Goal: Find specific page/section: Find specific page/section

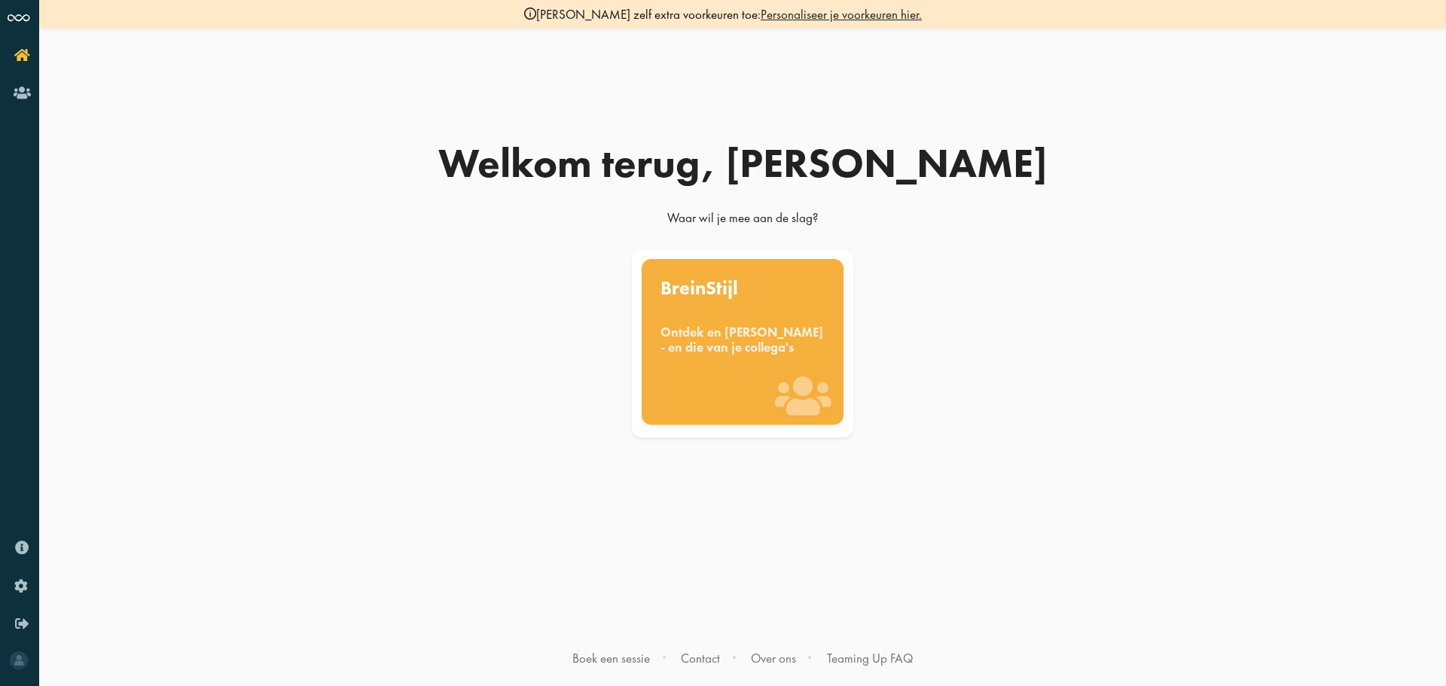
click at [653, 368] on div "BreinStijl Ontdek en benut jouw denkstijl - en die van je collega's" at bounding box center [743, 342] width 203 height 166
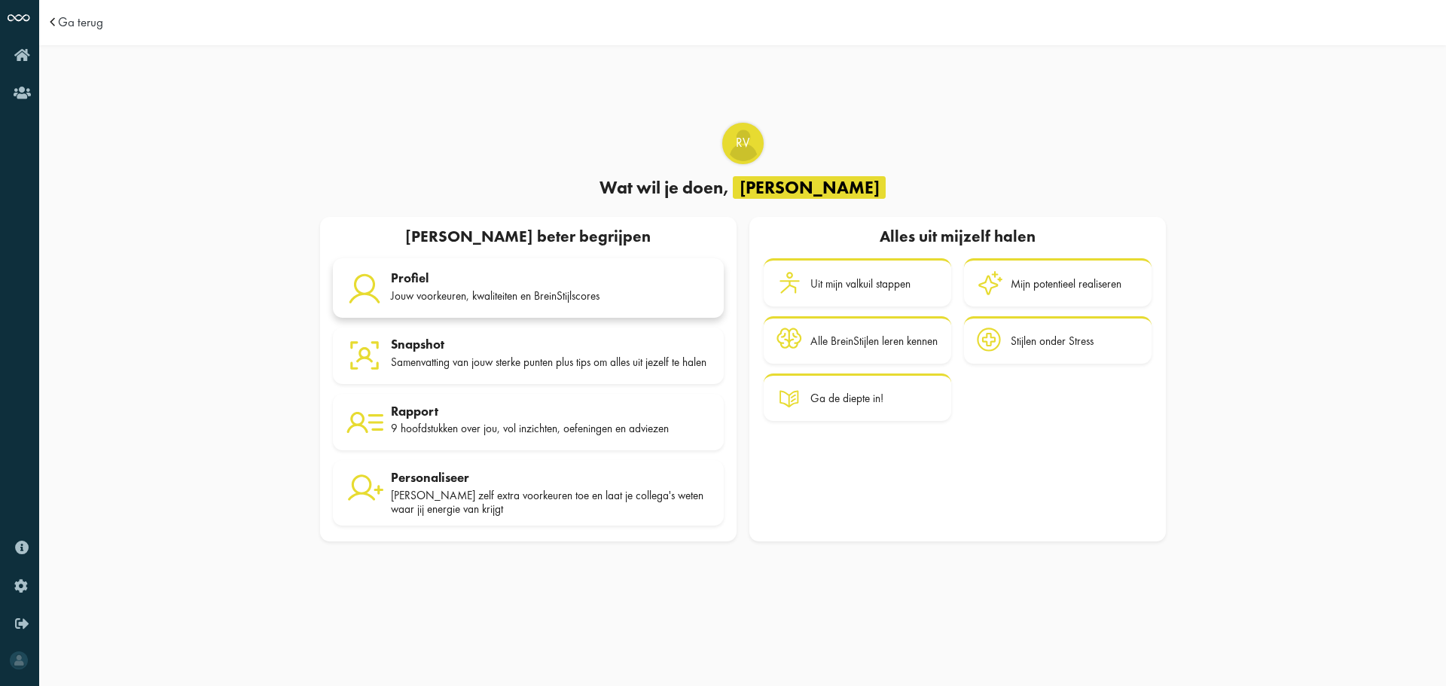
click at [573, 291] on div "Jouw voorkeuren, kwaliteiten en BreinStijlscores" at bounding box center [551, 296] width 320 height 14
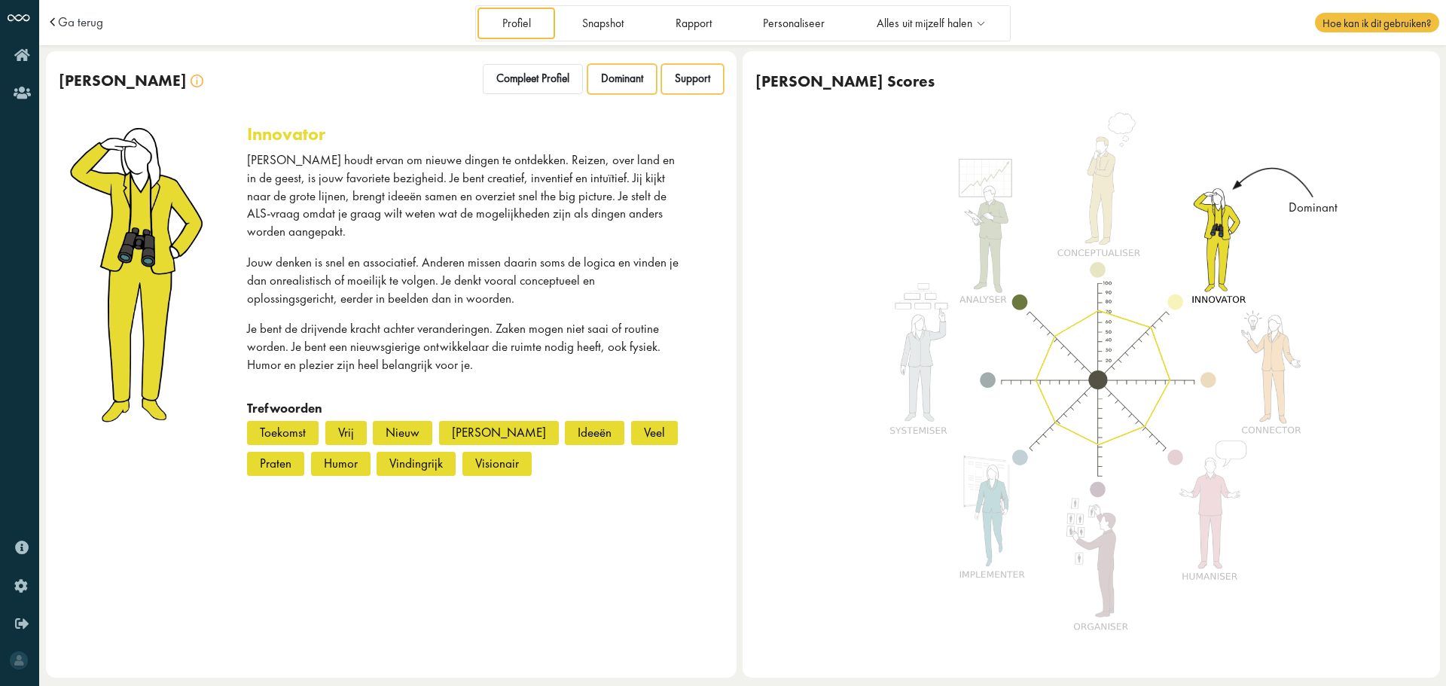
click at [684, 87] on div "Support" at bounding box center [692, 79] width 63 height 30
